Goal: Task Accomplishment & Management: Manage account settings

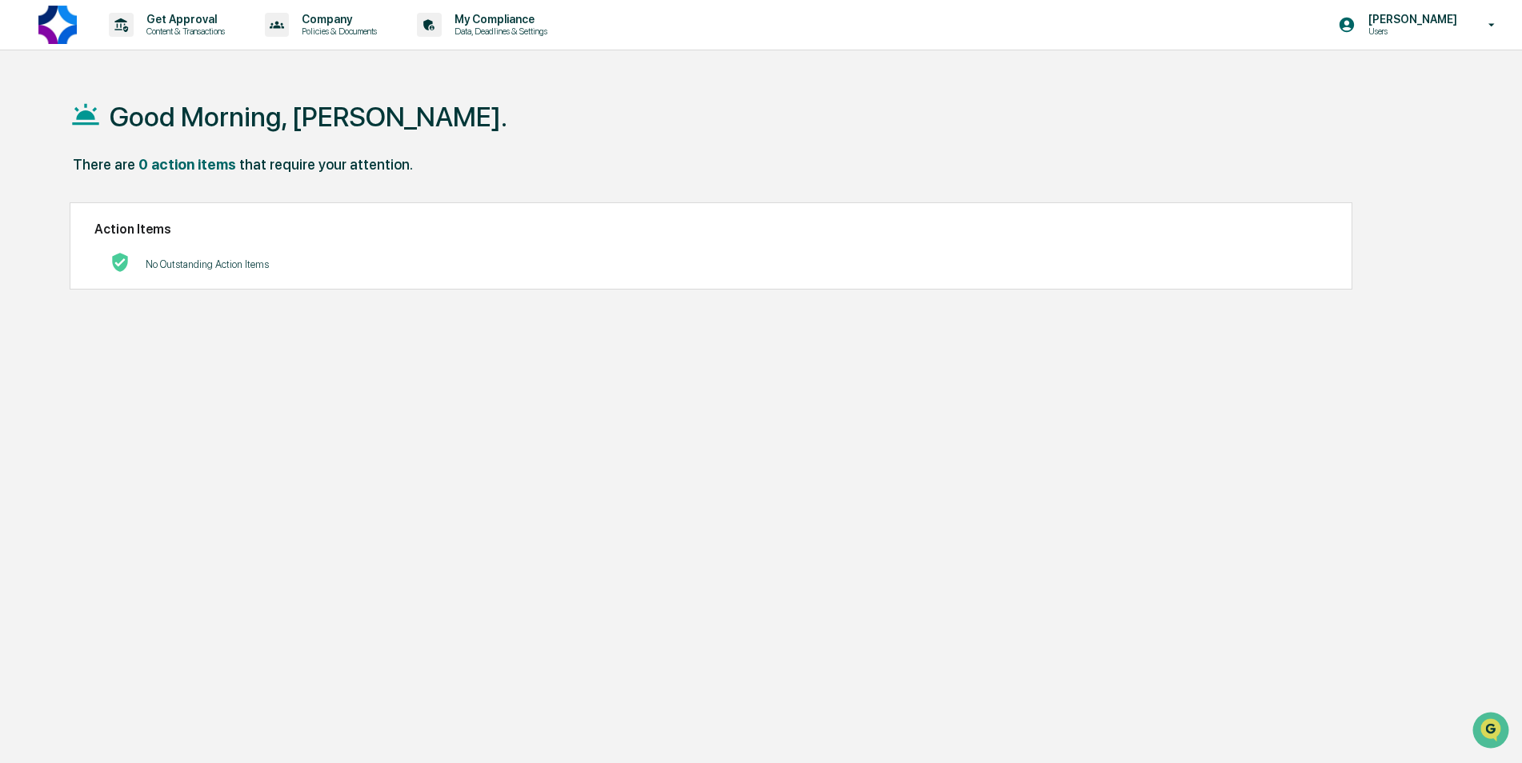
click at [1442, 20] on p "[PERSON_NAME]" at bounding box center [1410, 19] width 110 height 13
click at [1433, 77] on li "Switch to Admin view..." at bounding box center [1405, 81] width 224 height 30
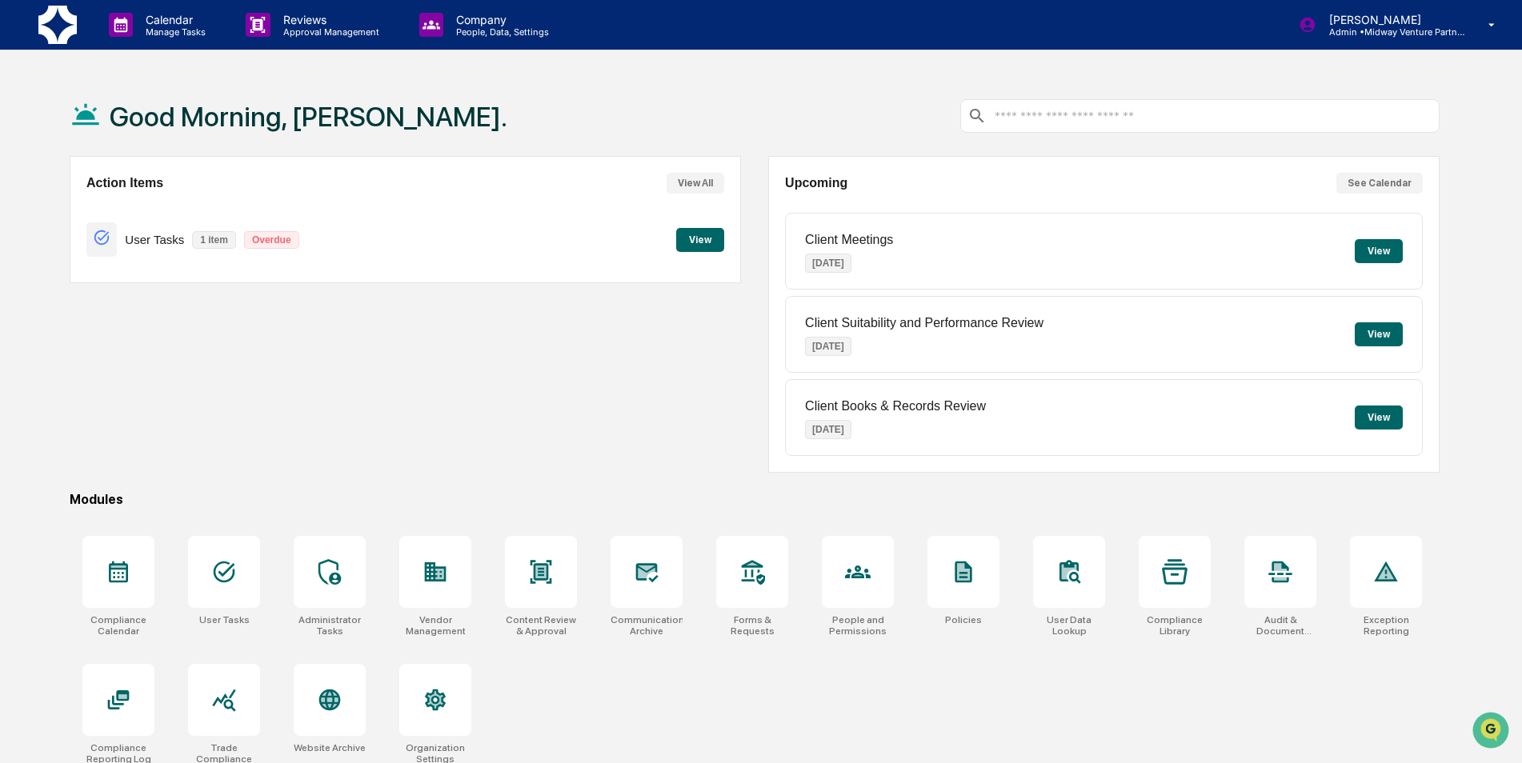
click at [700, 232] on button "View" at bounding box center [700, 240] width 48 height 24
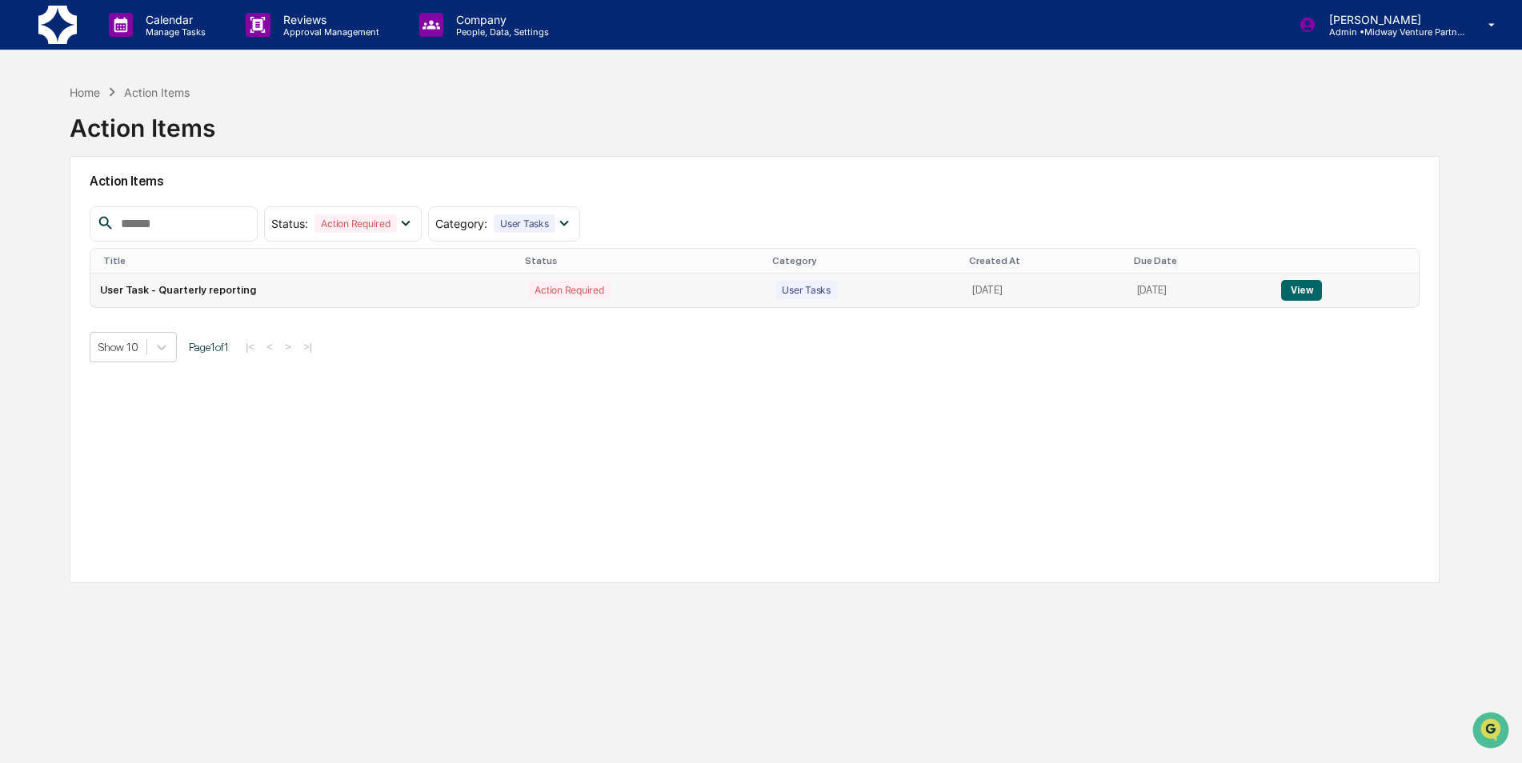
click at [1314, 286] on button "View" at bounding box center [1301, 290] width 41 height 21
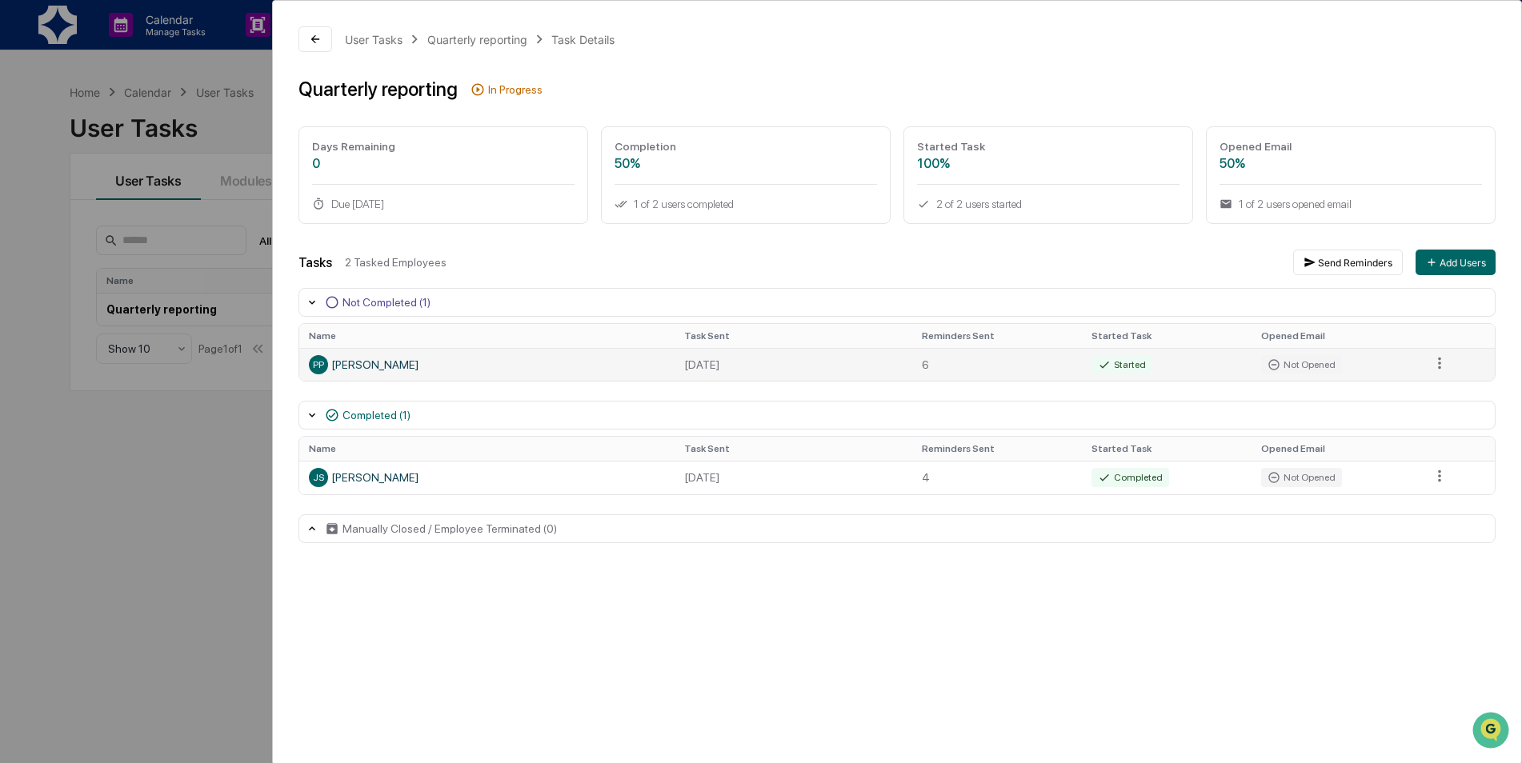
click at [395, 367] on div "PP [PERSON_NAME]" at bounding box center [486, 364] width 355 height 19
click at [1441, 366] on html "Calendar Manage Tasks Reviews Approval Management Company People, Data, Setting…" at bounding box center [761, 381] width 1522 height 763
click at [1451, 366] on html "Calendar Manage Tasks Reviews Approval Management Company People, Data, Setting…" at bounding box center [765, 381] width 1530 height 763
click at [306, 39] on button at bounding box center [315, 39] width 34 height 26
